Goal: Transaction & Acquisition: Purchase product/service

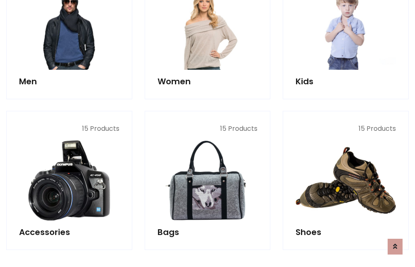
scroll to position [278, 0]
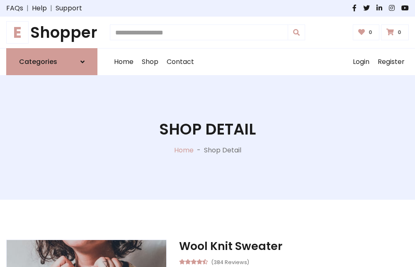
click at [52, 32] on h1 "E Shopper" at bounding box center [51, 32] width 91 height 18
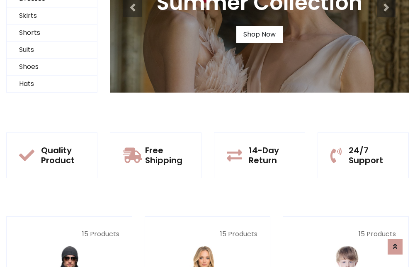
scroll to position [80, 0]
